Goal: Transaction & Acquisition: Purchase product/service

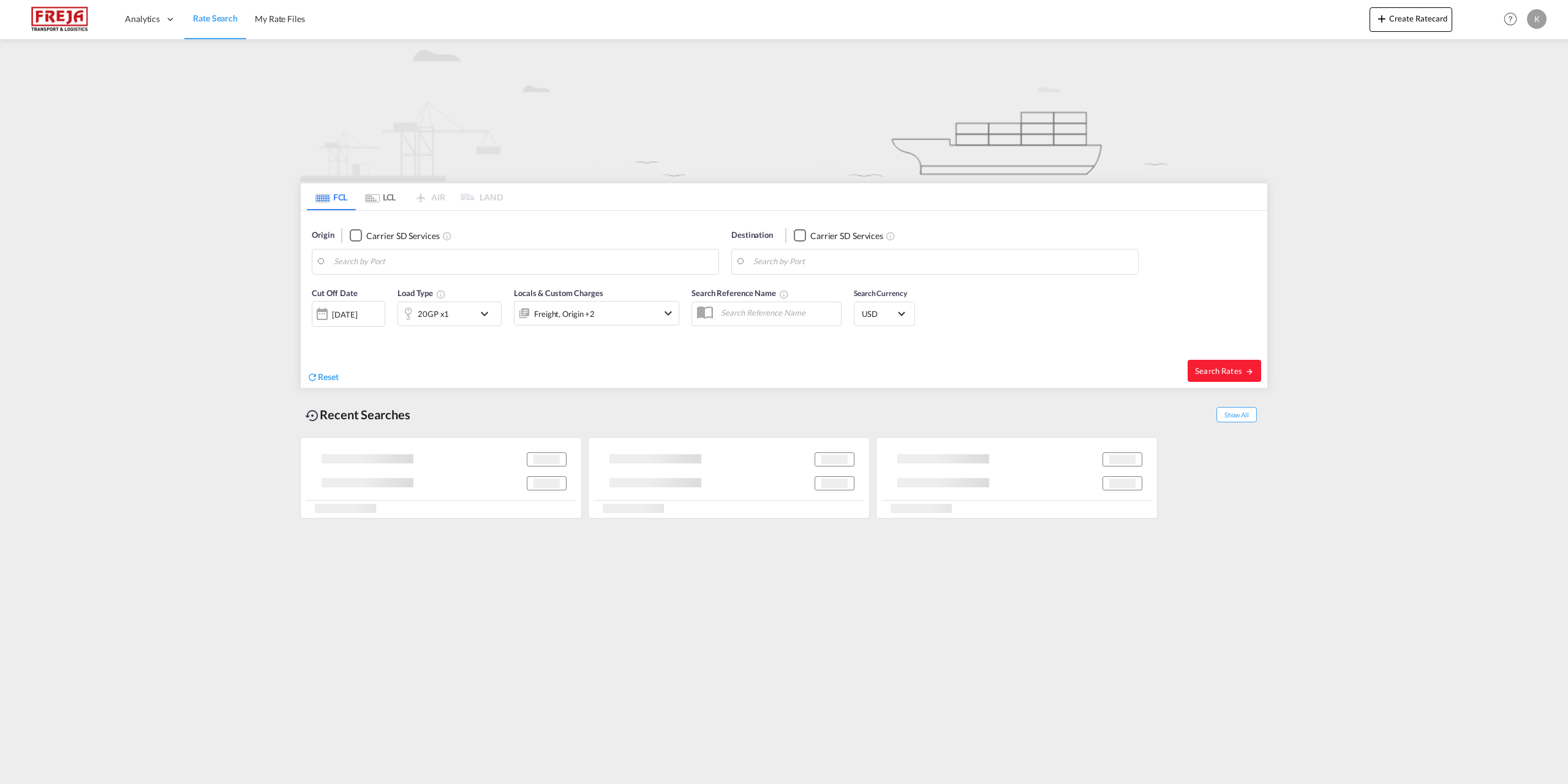
type input "[GEOGRAPHIC_DATA], DKAAL"
type input "[GEOGRAPHIC_DATA], MD, USBAL"
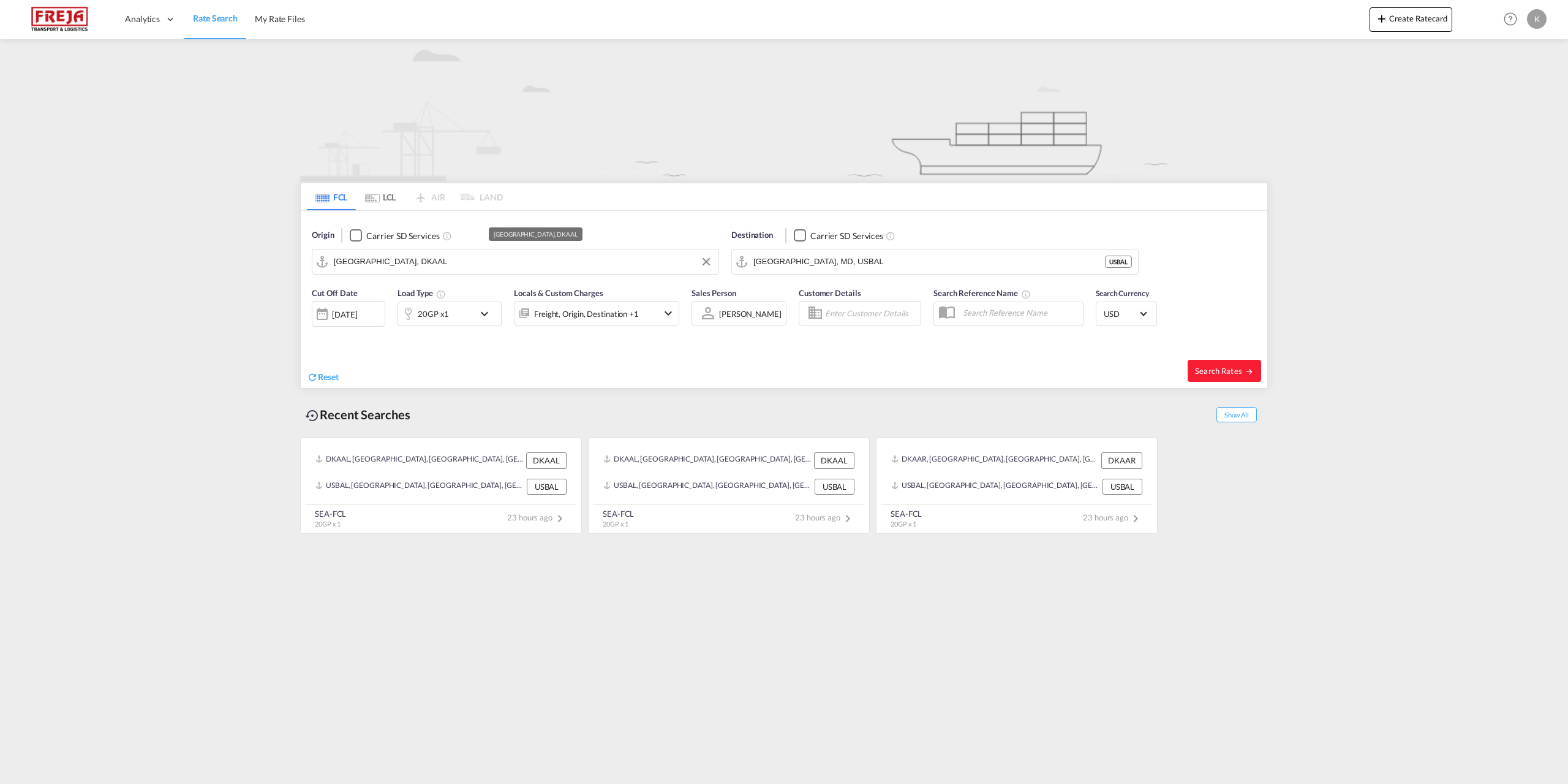
click at [419, 275] on md-autocomplete-wrap "[GEOGRAPHIC_DATA], DKAAL" at bounding box center [523, 265] width 379 height 24
click at [413, 264] on input "[GEOGRAPHIC_DATA], DKAAL" at bounding box center [523, 262] width 379 height 18
click at [411, 302] on div "Dalian [GEOGRAPHIC_DATA] CNDAL" at bounding box center [428, 296] width 233 height 37
type input "Dalian, [GEOGRAPHIC_DATA]"
click at [854, 263] on input "[GEOGRAPHIC_DATA], MD, USBAL" at bounding box center [942, 262] width 379 height 18
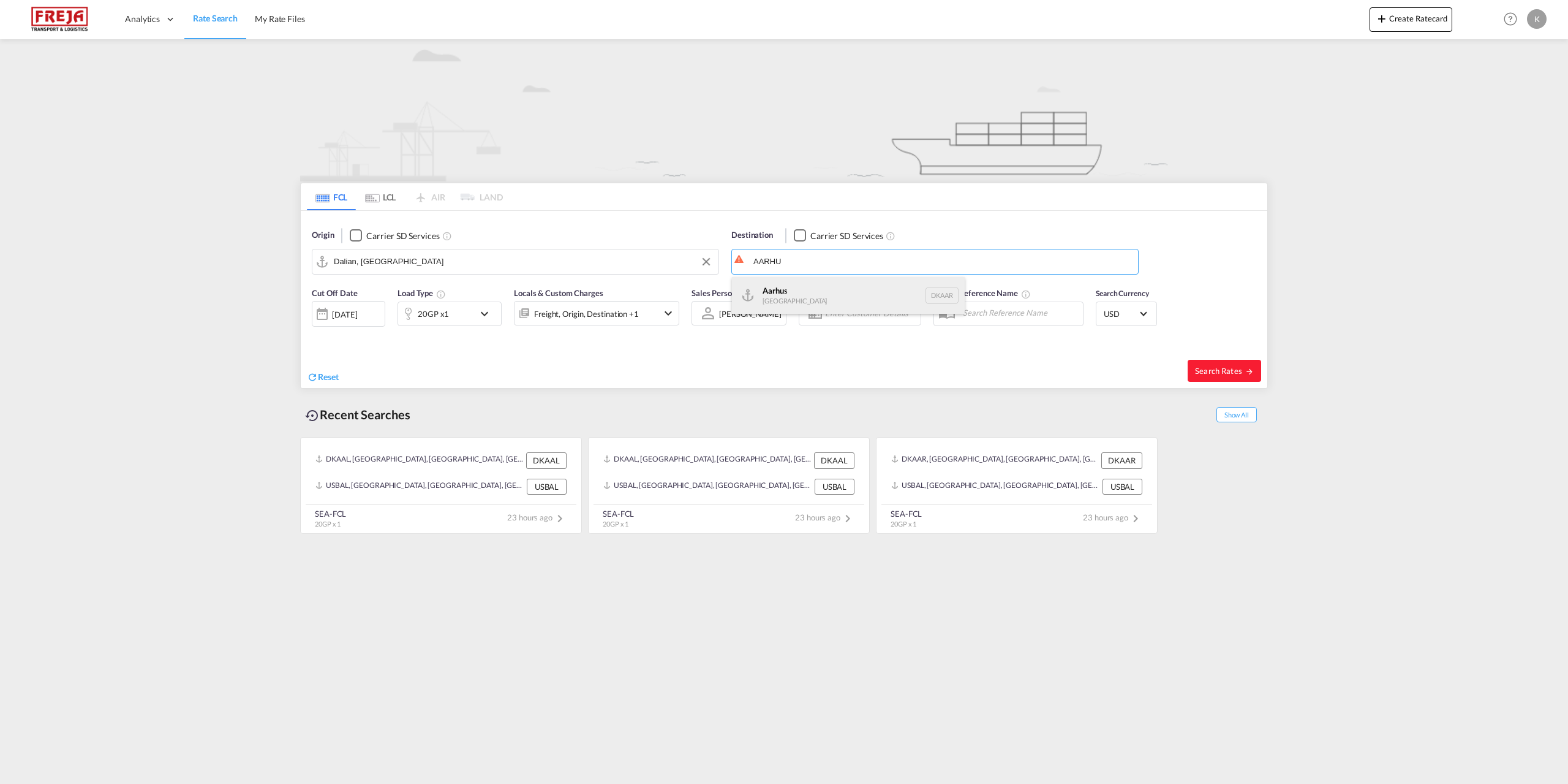
click at [793, 292] on div "Aarhu s Denmark [GEOGRAPHIC_DATA]" at bounding box center [848, 296] width 233 height 37
type input "[GEOGRAPHIC_DATA], [GEOGRAPHIC_DATA]"
click at [412, 309] on div at bounding box center [408, 313] width 20 height 24
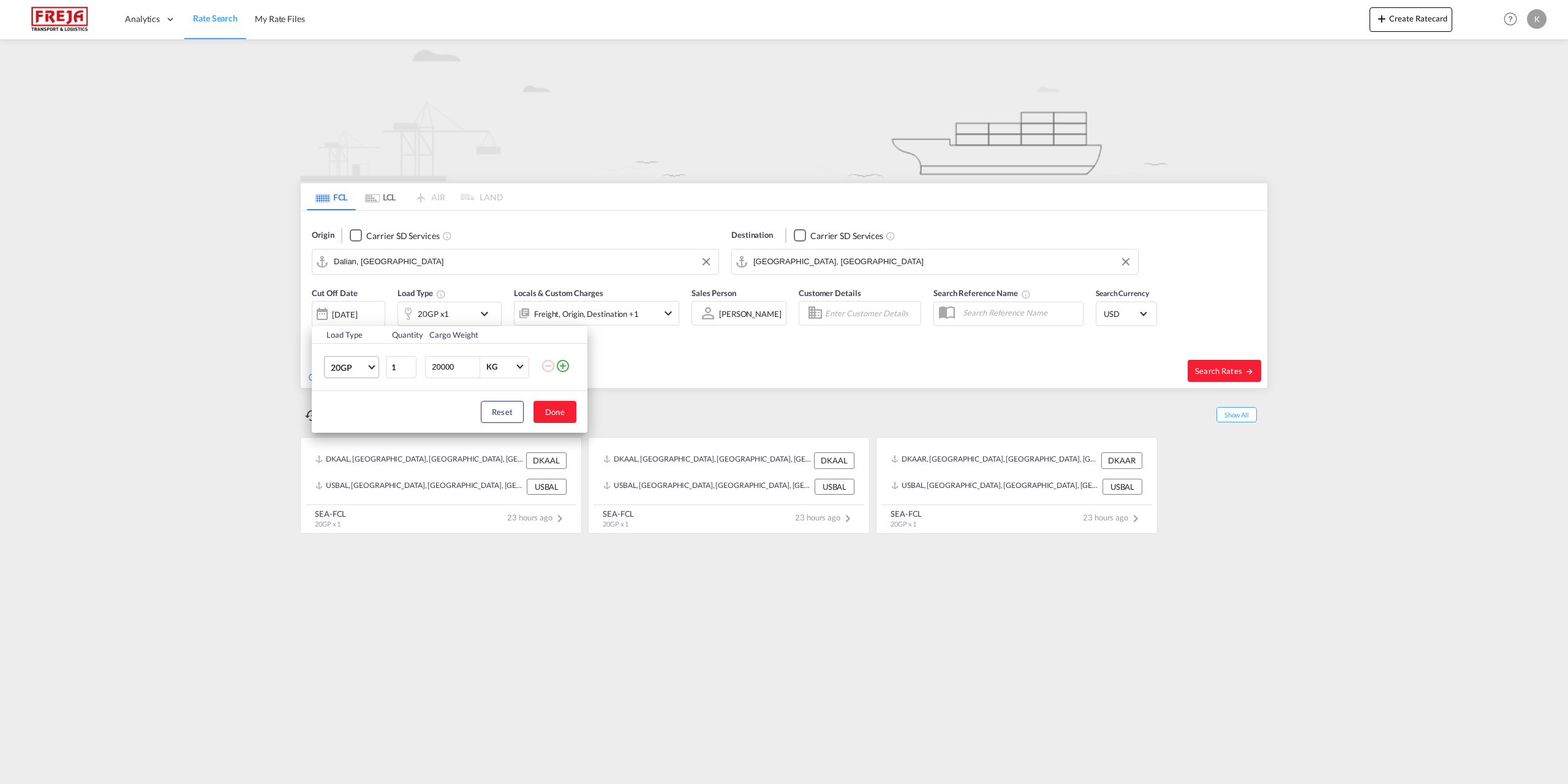
click at [374, 368] on md-select-value "20GP" at bounding box center [354, 367] width 49 height 21
click at [366, 427] on md-option "40HC" at bounding box center [363, 426] width 83 height 30
click at [562, 420] on button "Done" at bounding box center [555, 412] width 43 height 22
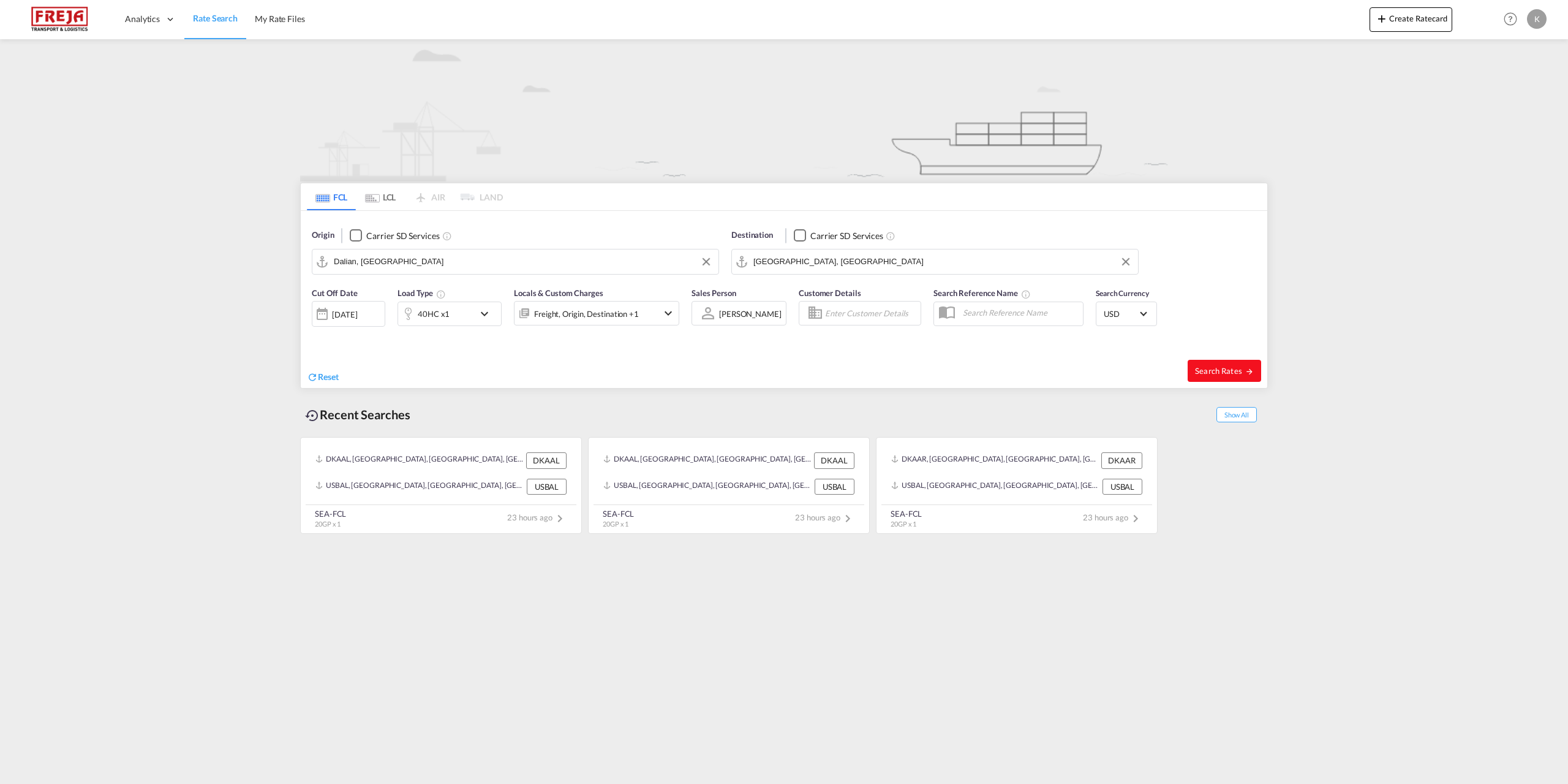
click at [1219, 361] on button "Search Rates" at bounding box center [1225, 371] width 74 height 22
type input "CNDAL to DKAAR / [DATE]"
